Goal: Task Accomplishment & Management: Manage account settings

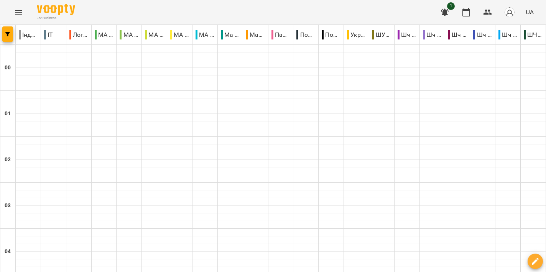
scroll to position [864, 0]
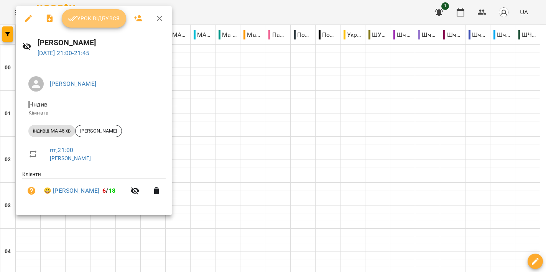
click at [109, 18] on span "Урок відбувся" at bounding box center [94, 18] width 52 height 9
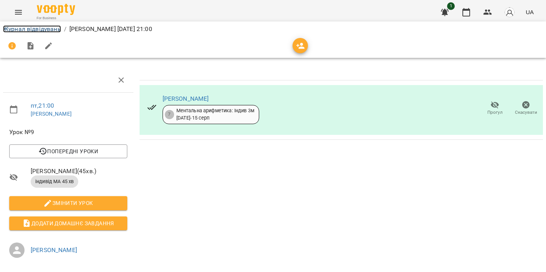
click at [41, 31] on link "Журнал відвідувань" at bounding box center [32, 28] width 58 height 7
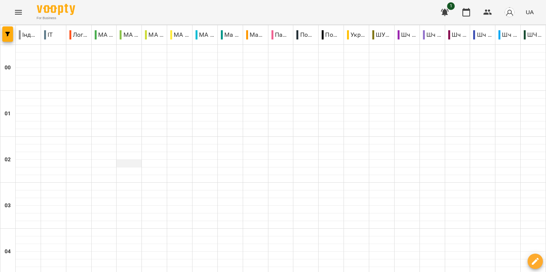
scroll to position [924, 0]
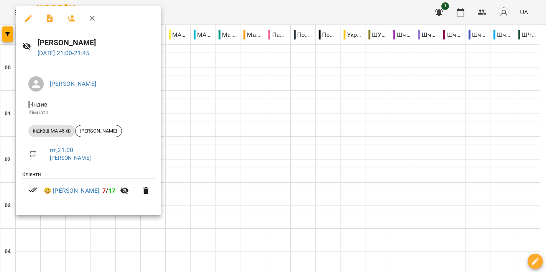
click at [199, 91] on div at bounding box center [273, 136] width 546 height 272
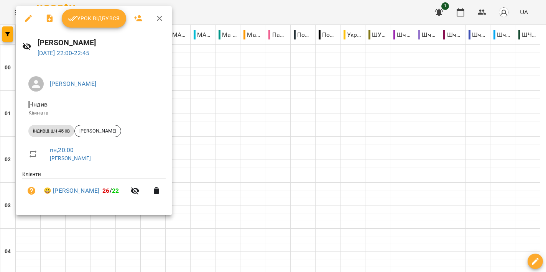
click at [250, 13] on div at bounding box center [273, 136] width 546 height 272
